Goal: Contribute content: Add original content to the website for others to see

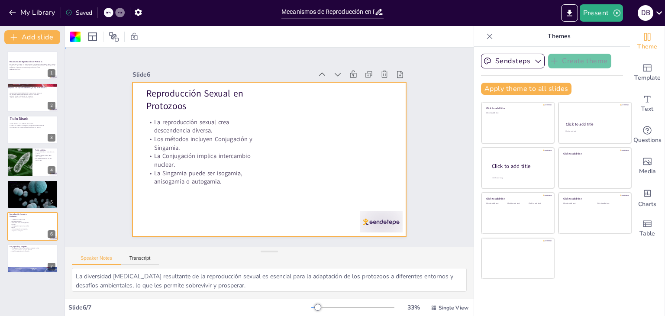
click at [301, 142] on div at bounding box center [269, 159] width 274 height 154
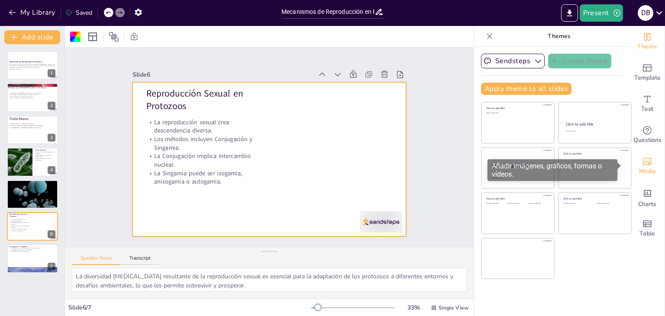
click at [642, 161] on icon "Add images, graphics, shapes or video" at bounding box center [647, 161] width 10 height 10
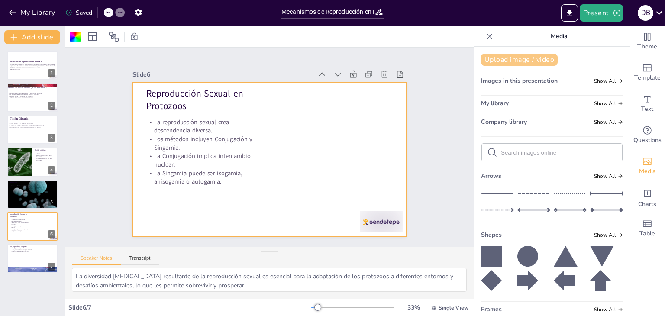
click at [503, 58] on button "Upload image / video" at bounding box center [519, 60] width 77 height 12
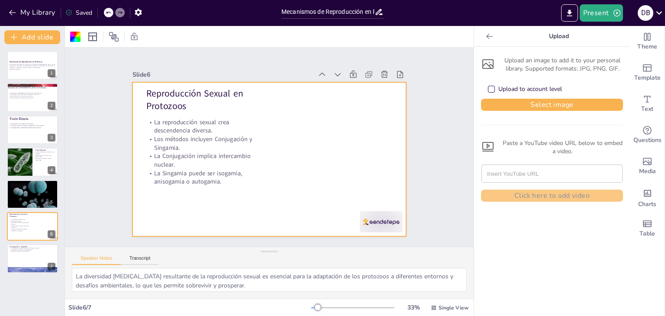
click at [488, 90] on div "Upload to account level" at bounding box center [491, 89] width 7 height 7
click at [490, 102] on button "Select image" at bounding box center [552, 105] width 142 height 12
type input "[URL][DOMAIN_NAME]"
click at [488, 55] on div "Upload an image to add it to your personal library. Supported formats: JPG, PNG…" at bounding box center [552, 128] width 142 height 148
drag, startPoint x: 517, startPoint y: 63, endPoint x: 525, endPoint y: 87, distance: 25.3
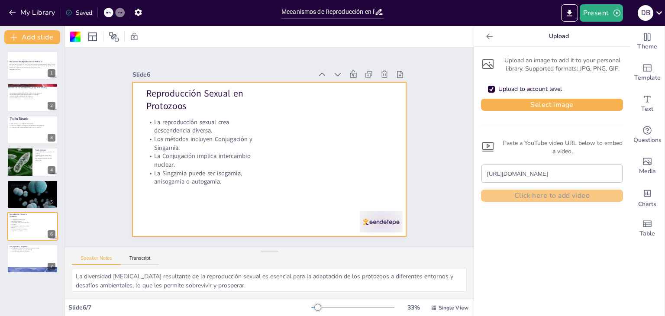
click at [517, 64] on div "Upload an image to add it to your personal library. Supported formats: JPG, PNG…" at bounding box center [552, 64] width 142 height 16
click at [526, 98] on div "Upload to account level" at bounding box center [552, 89] width 142 height 19
click at [495, 99] on button "Select image" at bounding box center [552, 105] width 142 height 12
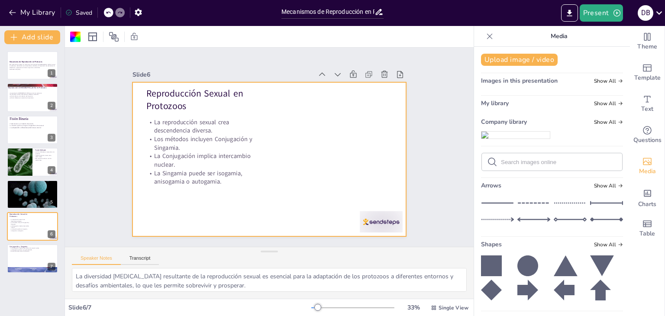
click at [491, 138] on img at bounding box center [515, 135] width 68 height 7
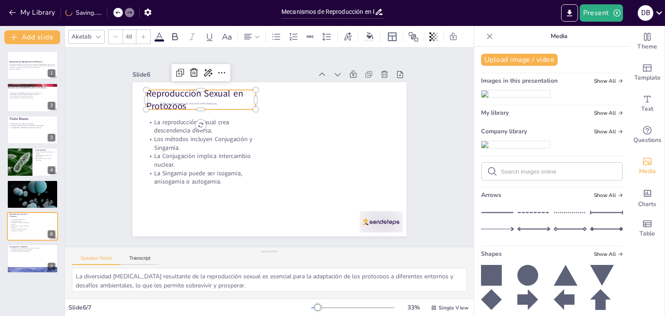
click at [177, 92] on p "Reproducción Sexual en Protozoos" at bounding box center [200, 100] width 109 height 26
click at [175, 70] on icon at bounding box center [180, 73] width 10 height 10
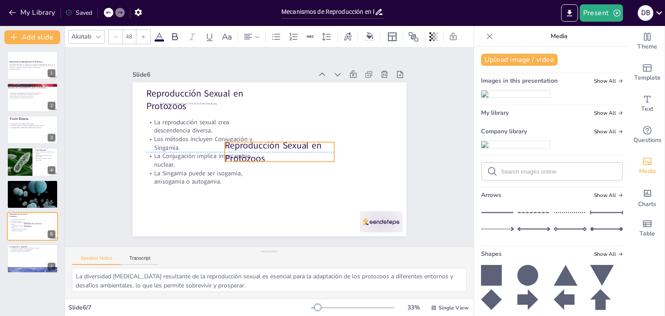
drag, startPoint x: 200, startPoint y: 99, endPoint x: 277, endPoint y: 148, distance: 90.9
click at [277, 148] on p "Reproducción Sexual en Protozoos" at bounding box center [279, 152] width 109 height 26
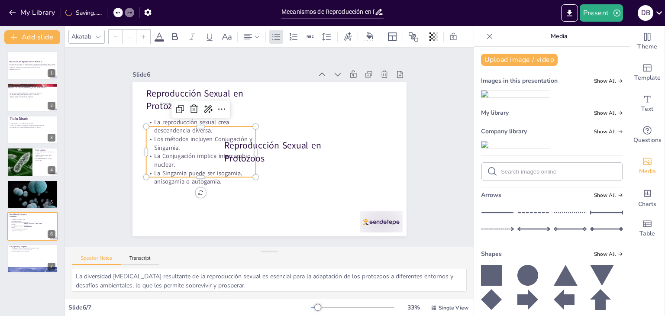
type input "32"
click at [149, 156] on p "La Conjugación implica intercambio nuclear." at bounding box center [200, 160] width 109 height 17
click at [187, 108] on div at bounding box center [194, 109] width 14 height 14
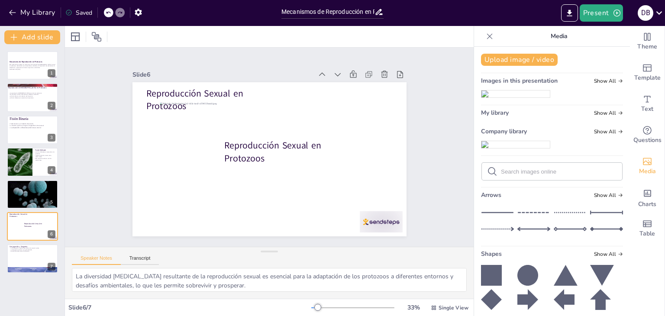
click at [106, 13] on div at bounding box center [109, 13] width 10 height 10
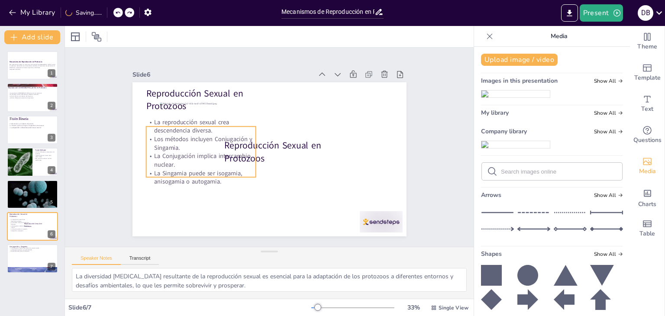
click at [149, 145] on p "Los métodos incluyen Conjugación y Singamia." at bounding box center [200, 143] width 109 height 17
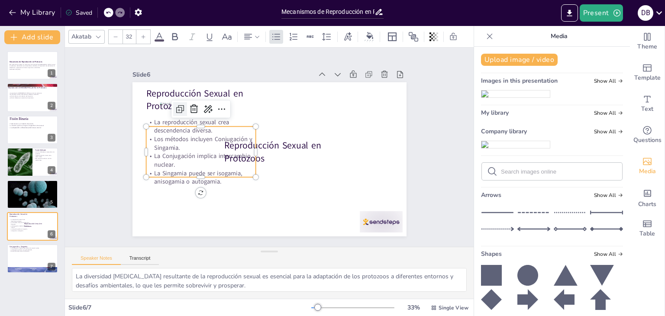
click at [177, 107] on icon at bounding box center [179, 109] width 5 height 5
type input "32"
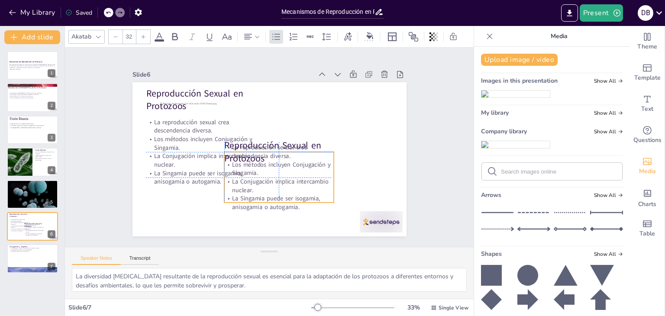
drag, startPoint x: 195, startPoint y: 156, endPoint x: 267, endPoint y: 178, distance: 75.7
click at [267, 178] on p "La Conjugación implica intercambio nuclear." at bounding box center [278, 185] width 109 height 17
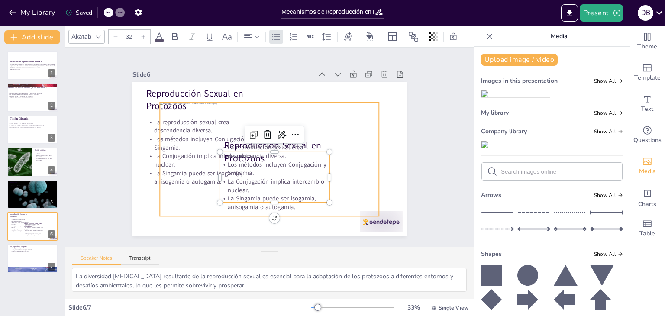
click at [180, 119] on div at bounding box center [269, 159] width 219 height 114
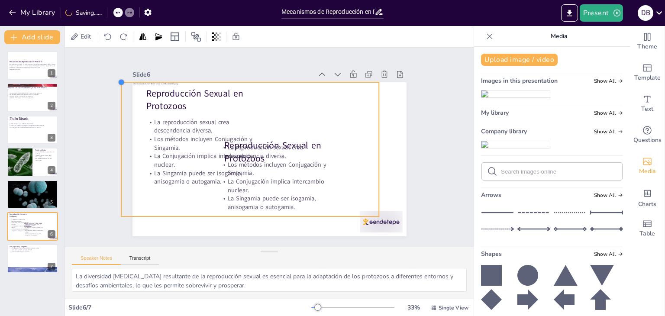
drag, startPoint x: 154, startPoint y: 102, endPoint x: 116, endPoint y: 84, distance: 42.6
click at [116, 84] on div "Slide 1 Mecanismos de Reproducción en Protozoos Esta presentación explora los m…" at bounding box center [269, 147] width 322 height 178
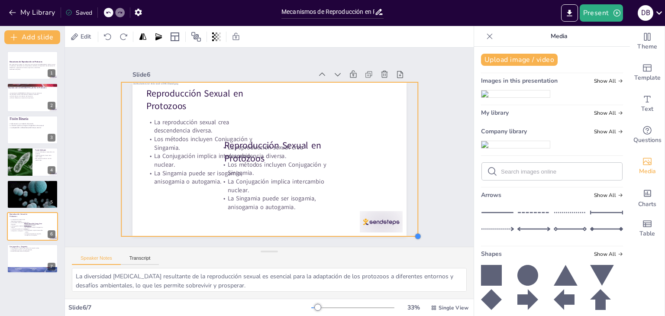
drag, startPoint x: 371, startPoint y: 212, endPoint x: 392, endPoint y: 232, distance: 29.1
click at [392, 232] on div "Reproducción Sexual en Protozoos La reproducción sexual crea descendencia diver…" at bounding box center [269, 159] width 274 height 154
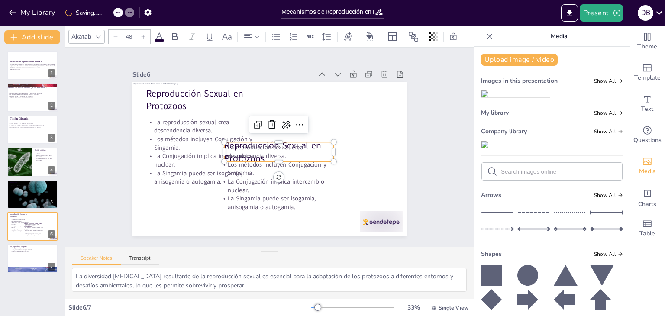
click at [229, 138] on div "Reproducción Sexual en Protozoos La reproducción sexual crea descendencia diver…" at bounding box center [269, 159] width 274 height 154
drag, startPoint x: 229, startPoint y: 138, endPoint x: 187, endPoint y: 133, distance: 42.7
click at [187, 133] on div "Reproducción Sexual en Protozoos La reproducción sexual crea descendencia diver…" at bounding box center [269, 159] width 274 height 154
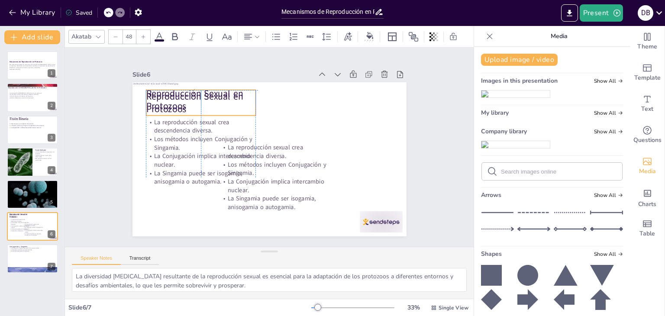
drag, startPoint x: 243, startPoint y: 145, endPoint x: 167, endPoint y: 99, distance: 88.8
click at [167, 82] on div "Reproducción Sexual en Protozoos La reproducción sexual crea descendencia diver…" at bounding box center [269, 82] width 274 height 0
click at [194, 93] on p "Reproducción Sexual en Protozoos" at bounding box center [200, 103] width 109 height 26
drag, startPoint x: 189, startPoint y: 106, endPoint x: 207, endPoint y: 106, distance: 18.2
click at [207, 106] on p "Reproducción Sexual en Protozoos" at bounding box center [209, 103] width 109 height 26
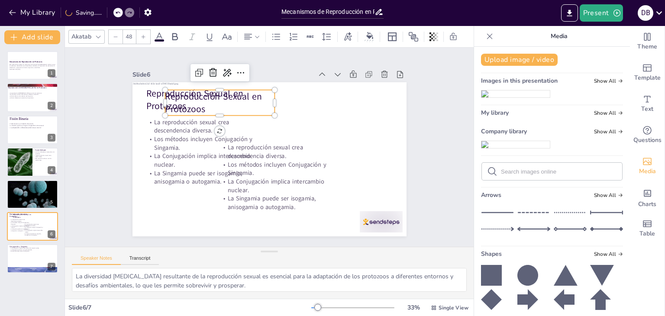
click at [201, 103] on p "Reproducción Sexual en Protozoos" at bounding box center [219, 103] width 109 height 26
drag, startPoint x: 201, startPoint y: 103, endPoint x: 161, endPoint y: 93, distance: 40.8
click at [165, 93] on p "Reproducción Sexual en Protozoos" at bounding box center [219, 103] width 109 height 26
click at [370, 32] on icon at bounding box center [369, 35] width 7 height 7
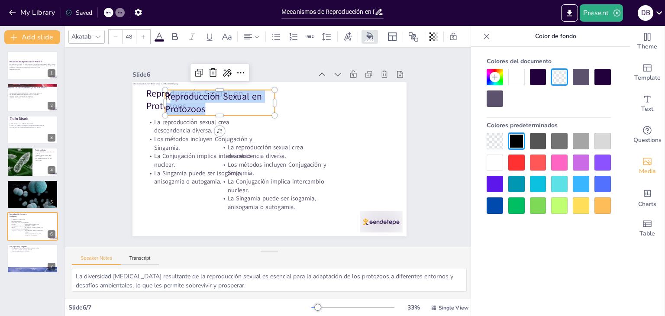
click at [515, 74] on div at bounding box center [516, 77] width 16 height 16
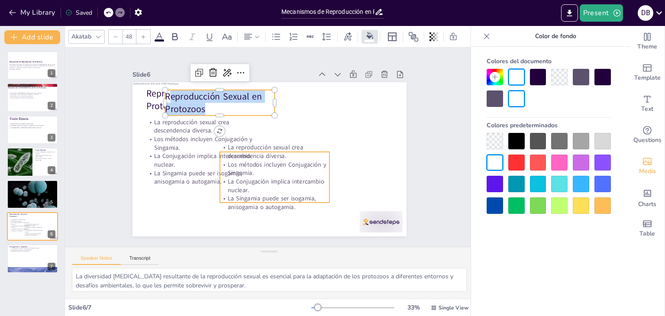
click at [294, 138] on div at bounding box center [269, 159] width 297 height 155
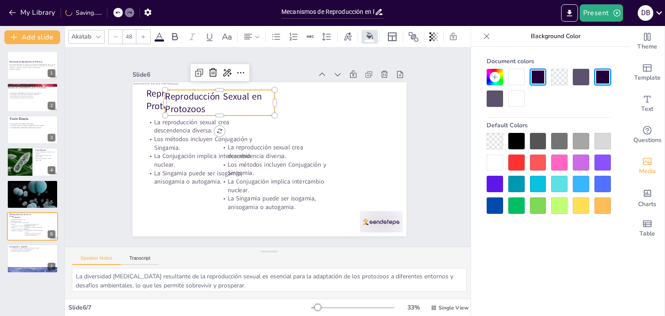
click at [197, 99] on p "Reproducción Sexual en Protozoos" at bounding box center [219, 103] width 109 height 26
click at [554, 77] on div at bounding box center [559, 77] width 16 height 16
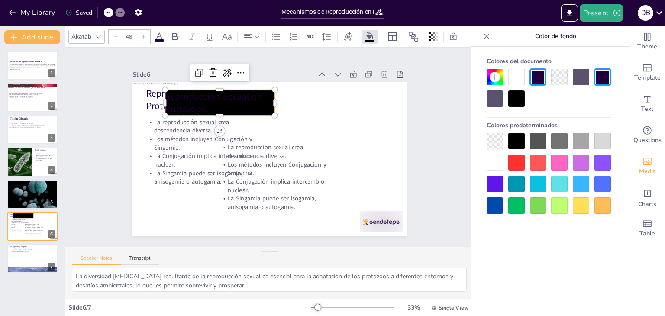
click at [556, 75] on div at bounding box center [559, 77] width 16 height 16
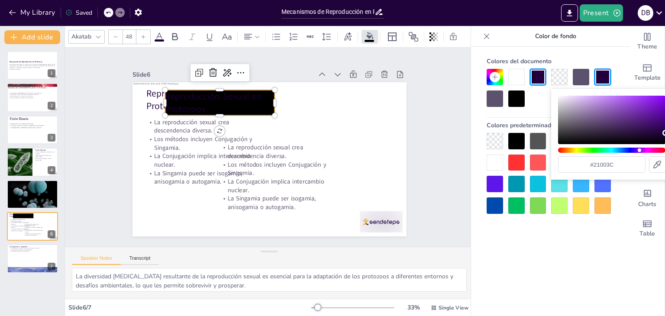
click at [556, 75] on div at bounding box center [559, 77] width 16 height 16
click at [556, 79] on div at bounding box center [559, 77] width 16 height 16
type input "#faf6fd"
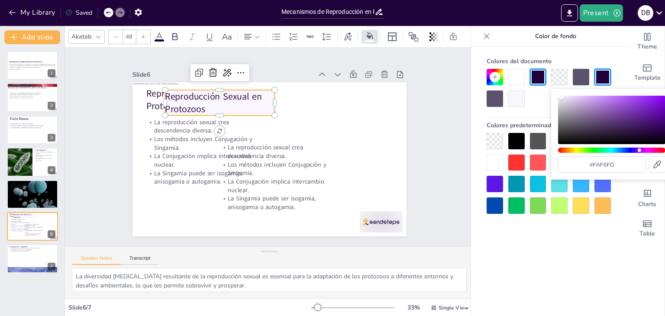
click at [561, 96] on div "Color" at bounding box center [611, 120] width 107 height 48
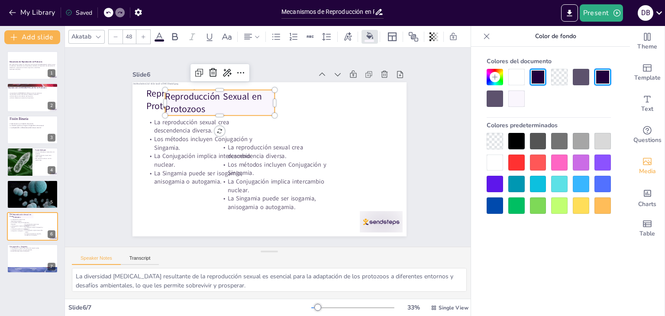
click at [116, 13] on div at bounding box center [120, 13] width 10 height 10
click at [108, 12] on icon at bounding box center [108, 12] width 5 height 5
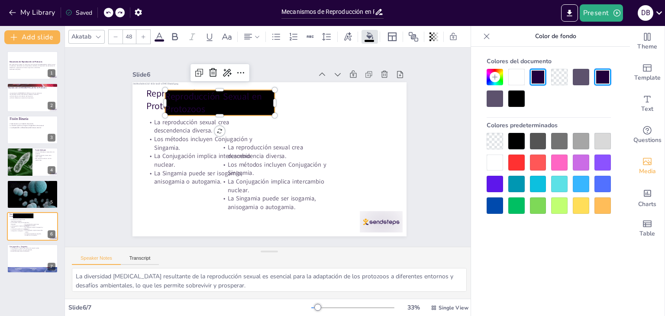
click at [108, 12] on icon at bounding box center [108, 12] width 5 height 5
click at [108, 12] on icon at bounding box center [108, 13] width 4 height 2
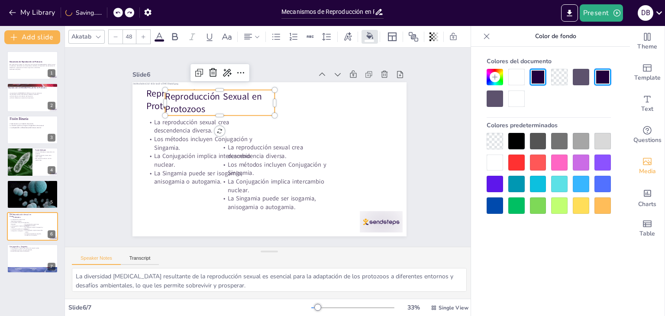
click at [107, 12] on div at bounding box center [107, 12] width 0 height 10
click at [108, 13] on icon at bounding box center [108, 12] width 5 height 5
click at [195, 103] on p "Reproducción Sexual en Protozoos" at bounding box center [219, 103] width 109 height 26
click at [201, 104] on p "Reproducción Sexual en Protozoos" at bounding box center [219, 103] width 109 height 26
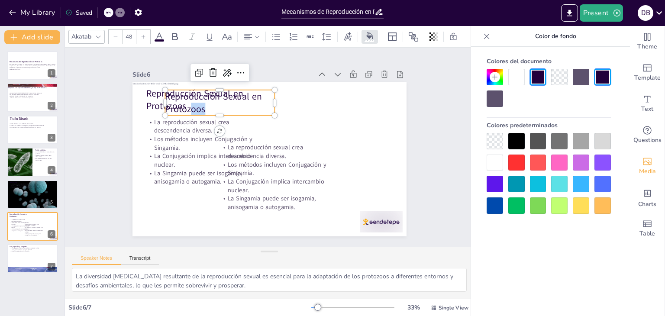
drag, startPoint x: 201, startPoint y: 104, endPoint x: 180, endPoint y: 100, distance: 21.5
click at [180, 100] on p "Reproducción Sexual en Protozoos" at bounding box center [219, 103] width 109 height 26
click at [166, 94] on span "Reproducción Sexual en Protozoos" at bounding box center [213, 102] width 97 height 25
click at [199, 106] on p "Reproducción Sexual en Protozoos" at bounding box center [219, 103] width 109 height 26
drag, startPoint x: 199, startPoint y: 106, endPoint x: 168, endPoint y: 91, distance: 34.1
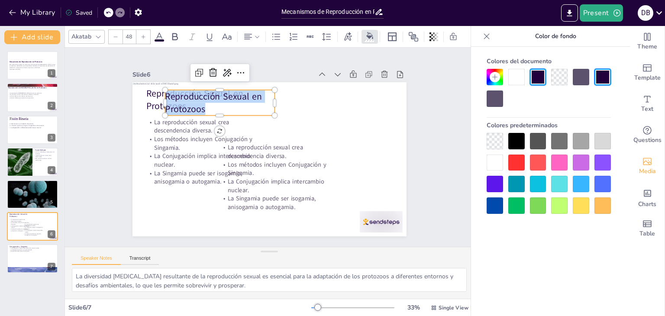
click at [168, 91] on p "Reproducción Sexual en Protozoos" at bounding box center [219, 103] width 109 height 26
click at [156, 32] on icon at bounding box center [159, 37] width 10 height 10
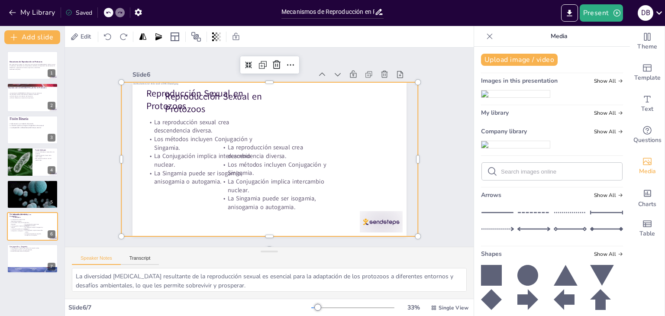
click at [333, 125] on div at bounding box center [269, 159] width 297 height 155
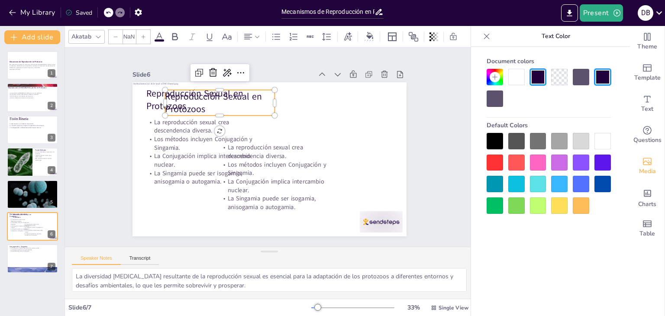
type input "48"
click at [180, 106] on p "Reproducción Sexual en Protozoos" at bounding box center [219, 103] width 109 height 26
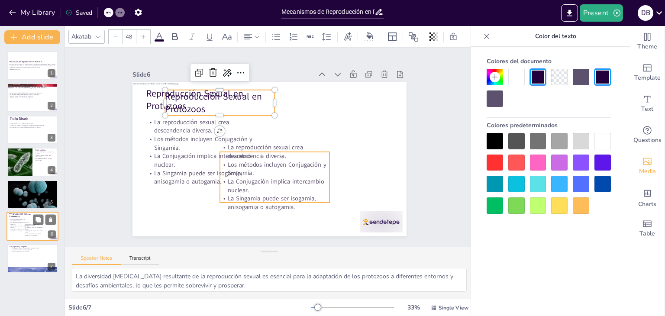
click at [29, 230] on p "La Conjugación implica intercambio nuclear." at bounding box center [33, 231] width 21 height 3
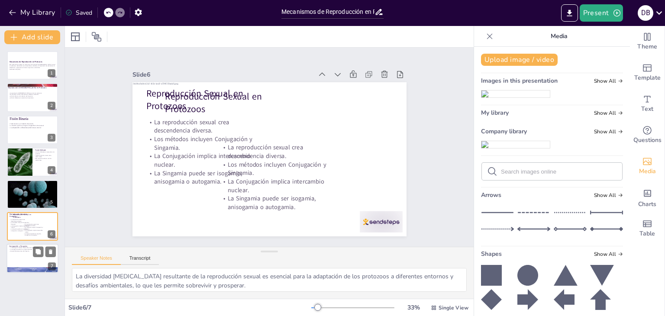
click at [26, 249] on p "La Singamia resulta en un cigoto diploide." at bounding box center [32, 250] width 47 height 2
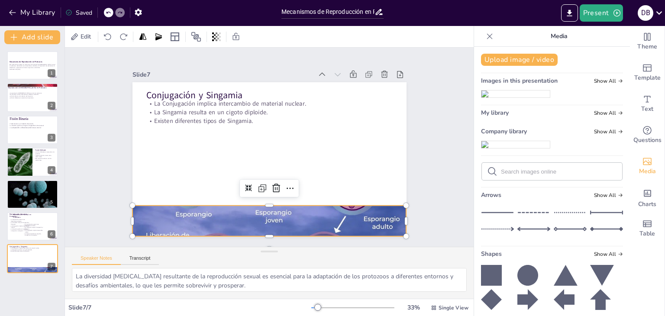
drag, startPoint x: 242, startPoint y: 212, endPoint x: 239, endPoint y: 195, distance: 16.8
click at [239, 195] on div at bounding box center [269, 221] width 274 height 154
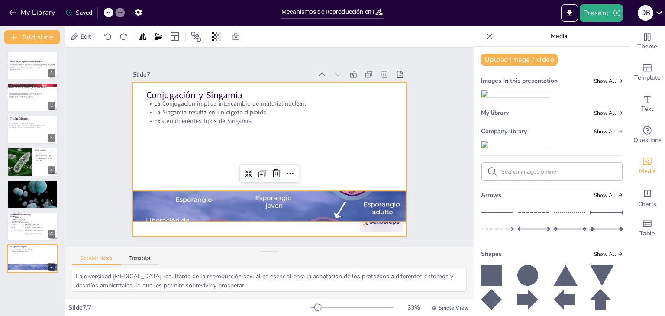
click at [161, 141] on div at bounding box center [269, 159] width 274 height 154
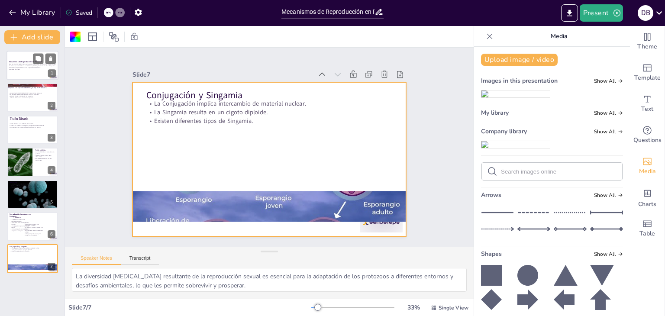
click at [26, 61] on strong "Mecanismos de Reproducción en Protozoos" at bounding box center [25, 62] width 33 height 2
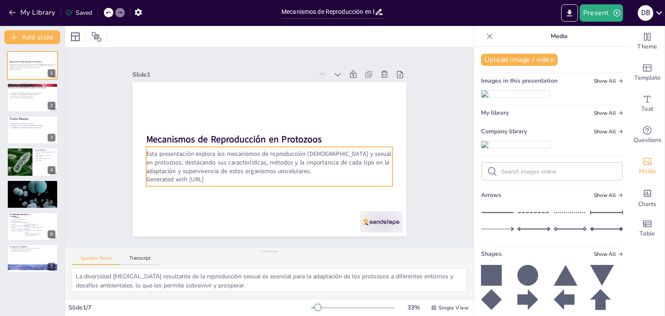
click at [220, 168] on p "Esta presentación explora los mecanismos de reproducción [DEMOGRAPHIC_DATA] y s…" at bounding box center [269, 163] width 247 height 26
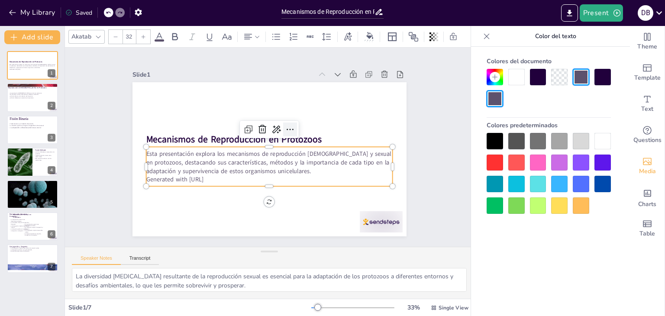
click at [287, 129] on icon at bounding box center [290, 129] width 7 height 1
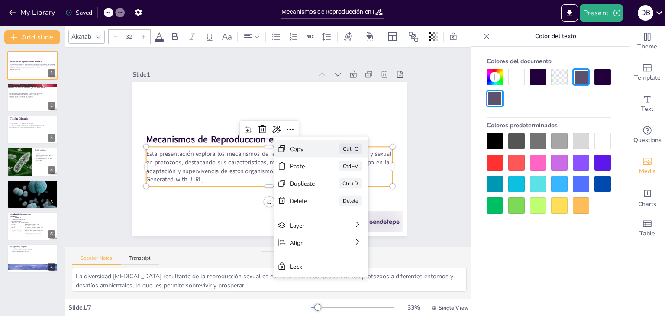
click at [292, 149] on div "Copy" at bounding box center [303, 149] width 26 height 8
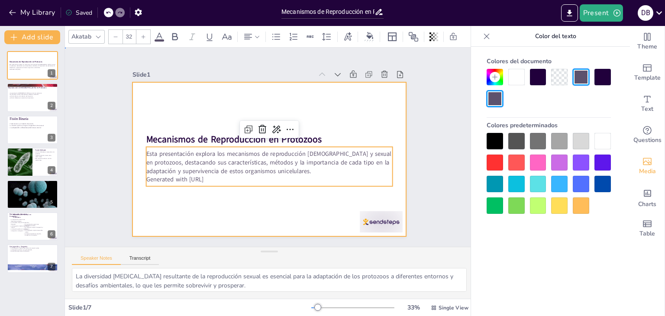
click at [350, 98] on div at bounding box center [269, 159] width 274 height 154
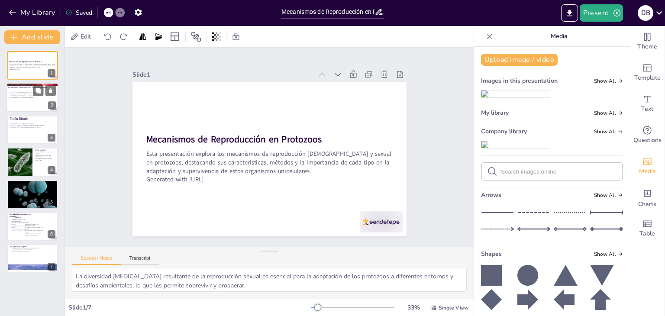
click at [23, 103] on div at bounding box center [32, 97] width 52 height 29
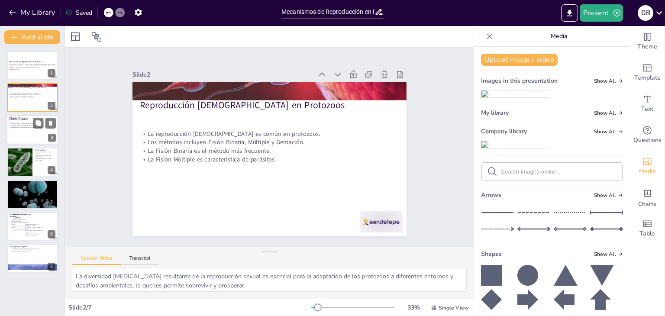
click at [10, 129] on div "Fisión Binaria es el método más común. La división puede ser irregular, longitu…" at bounding box center [28, 126] width 40 height 14
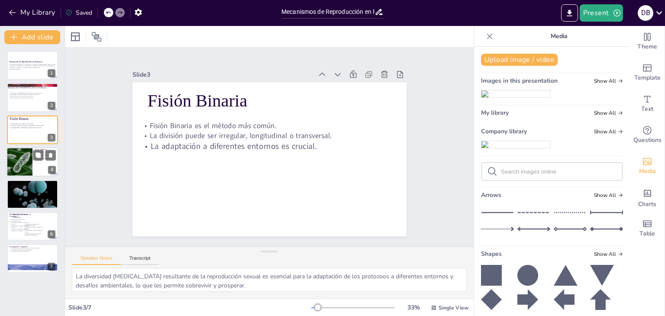
click at [20, 167] on div at bounding box center [19, 161] width 43 height 29
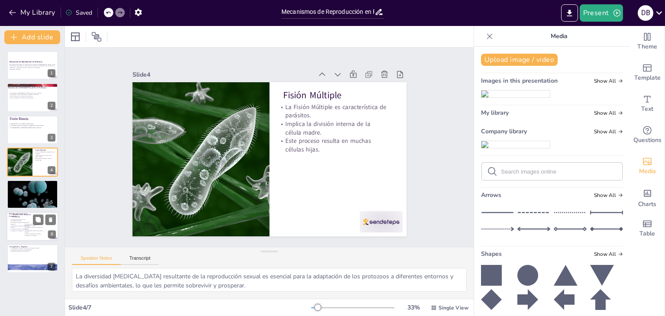
click at [36, 230] on p "La Conjugación implica intercambio nuclear." at bounding box center [33, 231] width 21 height 3
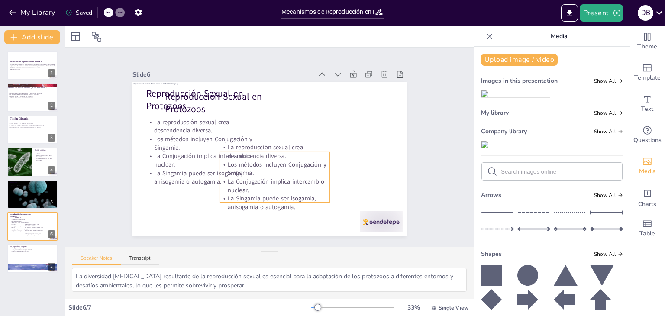
click at [245, 180] on p "La Conjugación implica intercambio nuclear." at bounding box center [274, 185] width 109 height 17
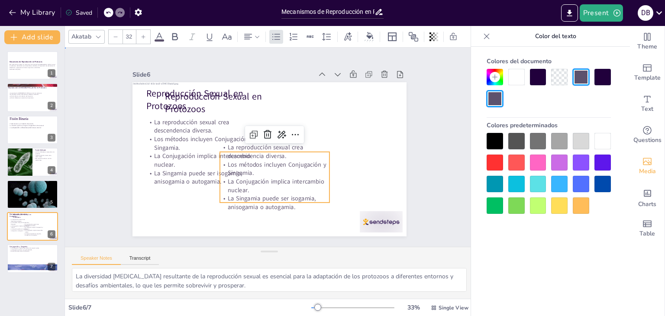
click at [122, 157] on div "Slide 1 Mecanismos de Reproducción en Protozoos Esta presentación explora los m…" at bounding box center [269, 147] width 322 height 178
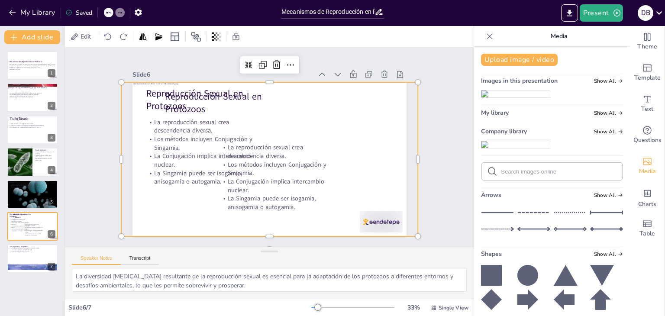
click at [168, 155] on div at bounding box center [269, 159] width 297 height 155
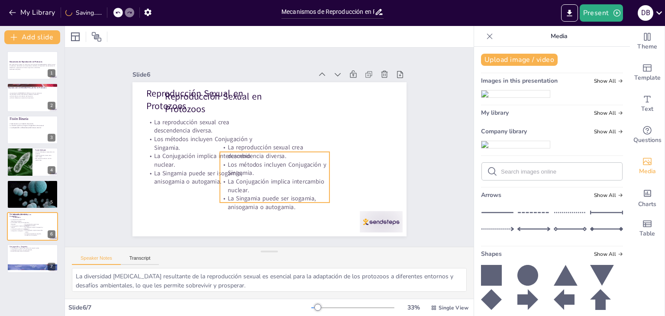
click at [256, 177] on p "La Conjugación implica intercambio nuclear." at bounding box center [274, 185] width 109 height 17
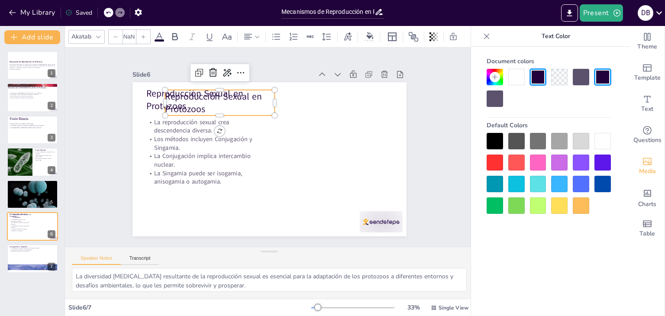
click at [182, 97] on p "Reproducción Sexual en Protozoos" at bounding box center [219, 103] width 109 height 26
type input "48"
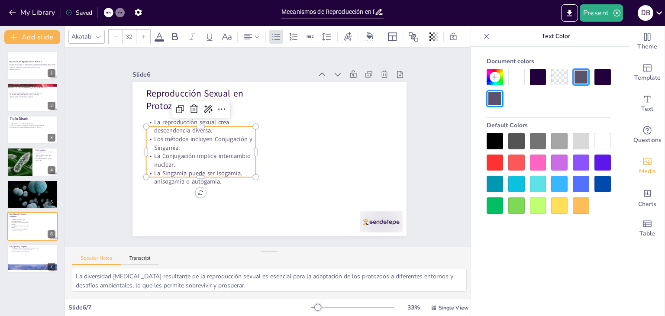
click at [170, 152] on p "La Conjugación implica intercambio nuclear." at bounding box center [200, 160] width 109 height 17
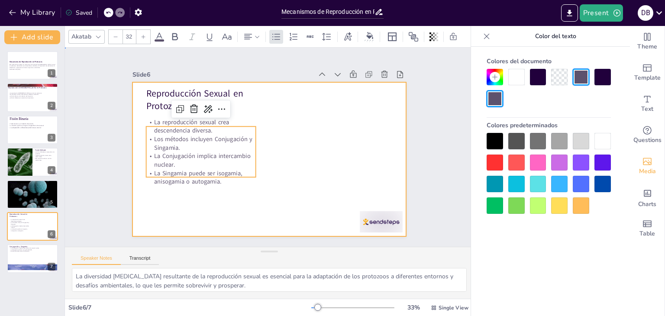
click at [306, 161] on div at bounding box center [269, 159] width 274 height 154
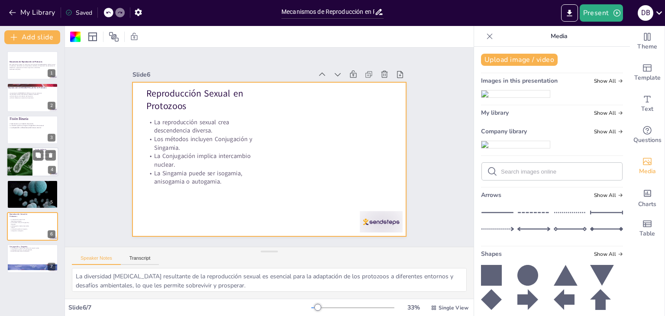
click at [19, 158] on div at bounding box center [19, 161] width 43 height 29
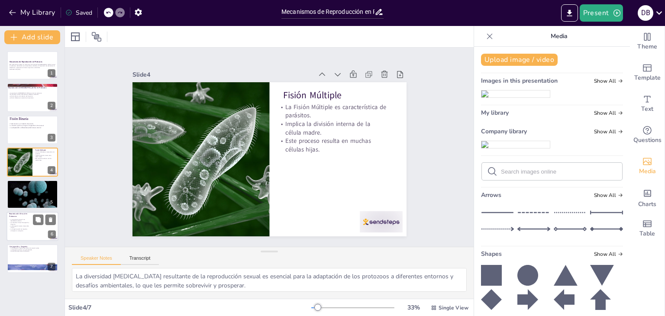
click at [28, 217] on div at bounding box center [32, 226] width 52 height 29
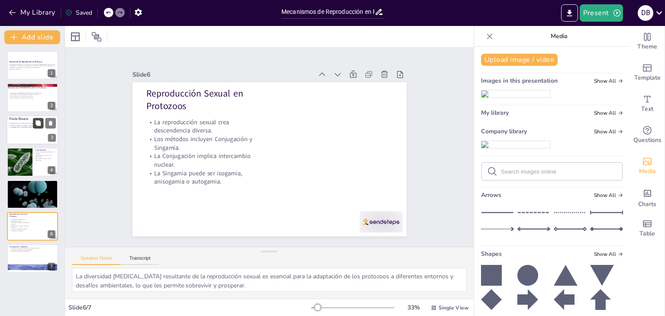
click at [39, 126] on icon at bounding box center [38, 123] width 6 height 6
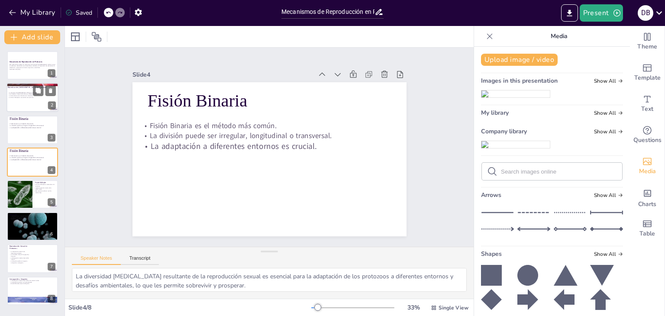
click at [32, 106] on div at bounding box center [32, 97] width 52 height 29
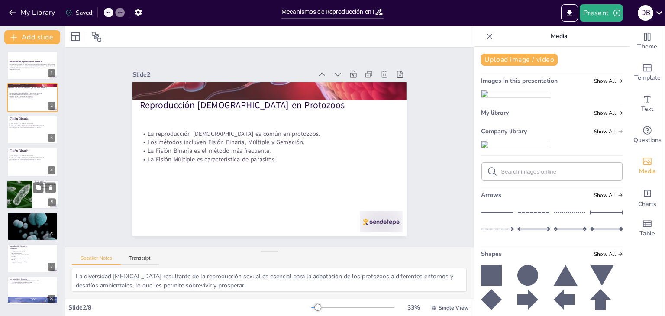
click at [29, 198] on div at bounding box center [19, 194] width 43 height 29
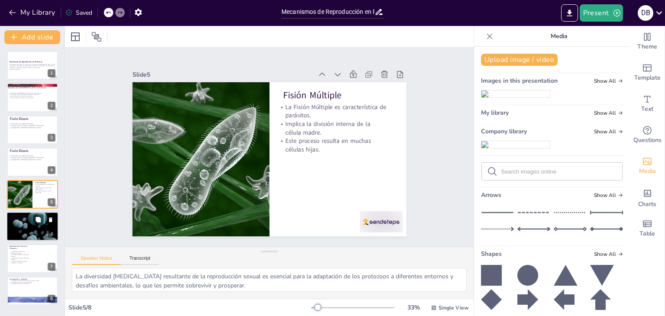
click at [29, 232] on div at bounding box center [32, 226] width 52 height 29
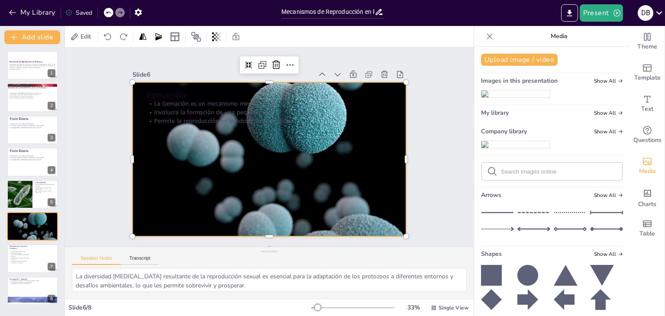
click at [199, 140] on div at bounding box center [269, 159] width 274 height 154
click at [194, 154] on div at bounding box center [269, 159] width 274 height 154
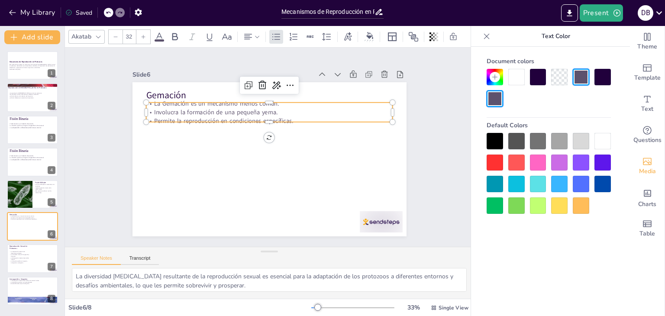
click at [179, 103] on p "La Gemación es un mecanismo menos común." at bounding box center [269, 104] width 247 height 9
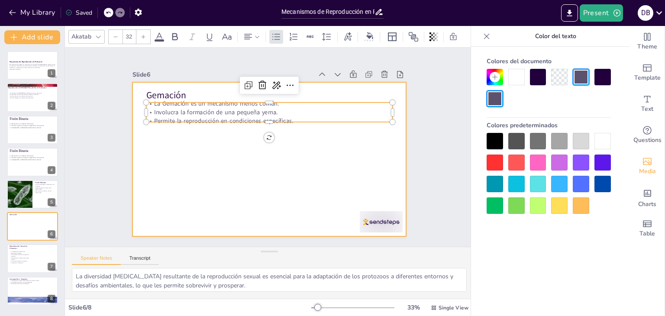
click at [182, 146] on div at bounding box center [269, 159] width 274 height 154
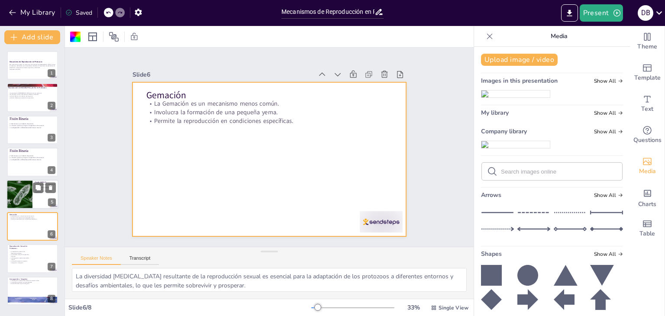
click at [30, 194] on div at bounding box center [19, 194] width 43 height 29
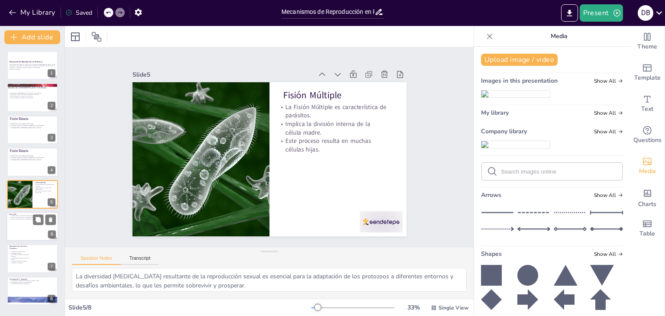
click at [30, 230] on div at bounding box center [32, 226] width 52 height 29
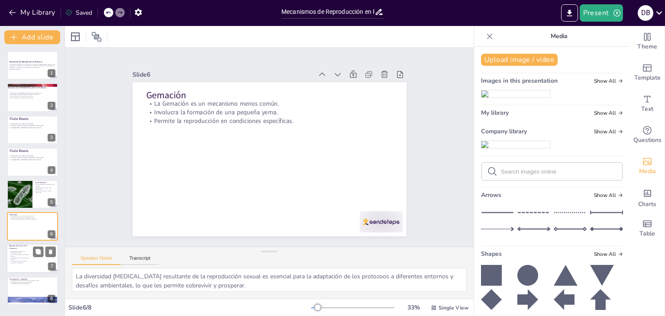
click at [29, 253] on p "La reproducción sexual crea descendencia diversa." at bounding box center [19, 252] width 21 height 3
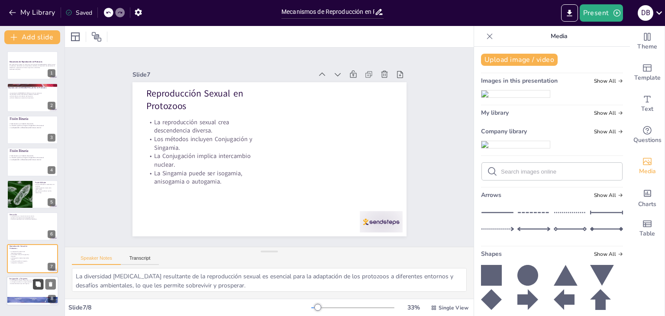
click at [40, 284] on icon at bounding box center [37, 283] width 5 height 5
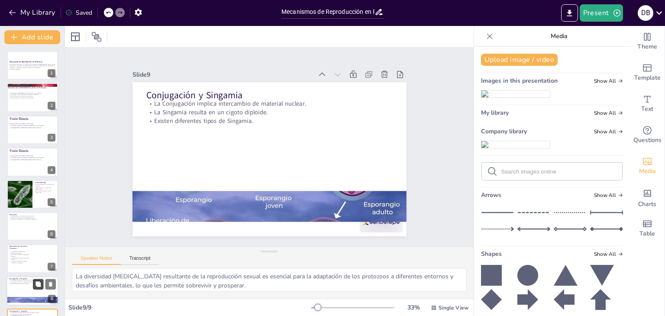
scroll to position [28, 0]
